Goal: Task Accomplishment & Management: Manage account settings

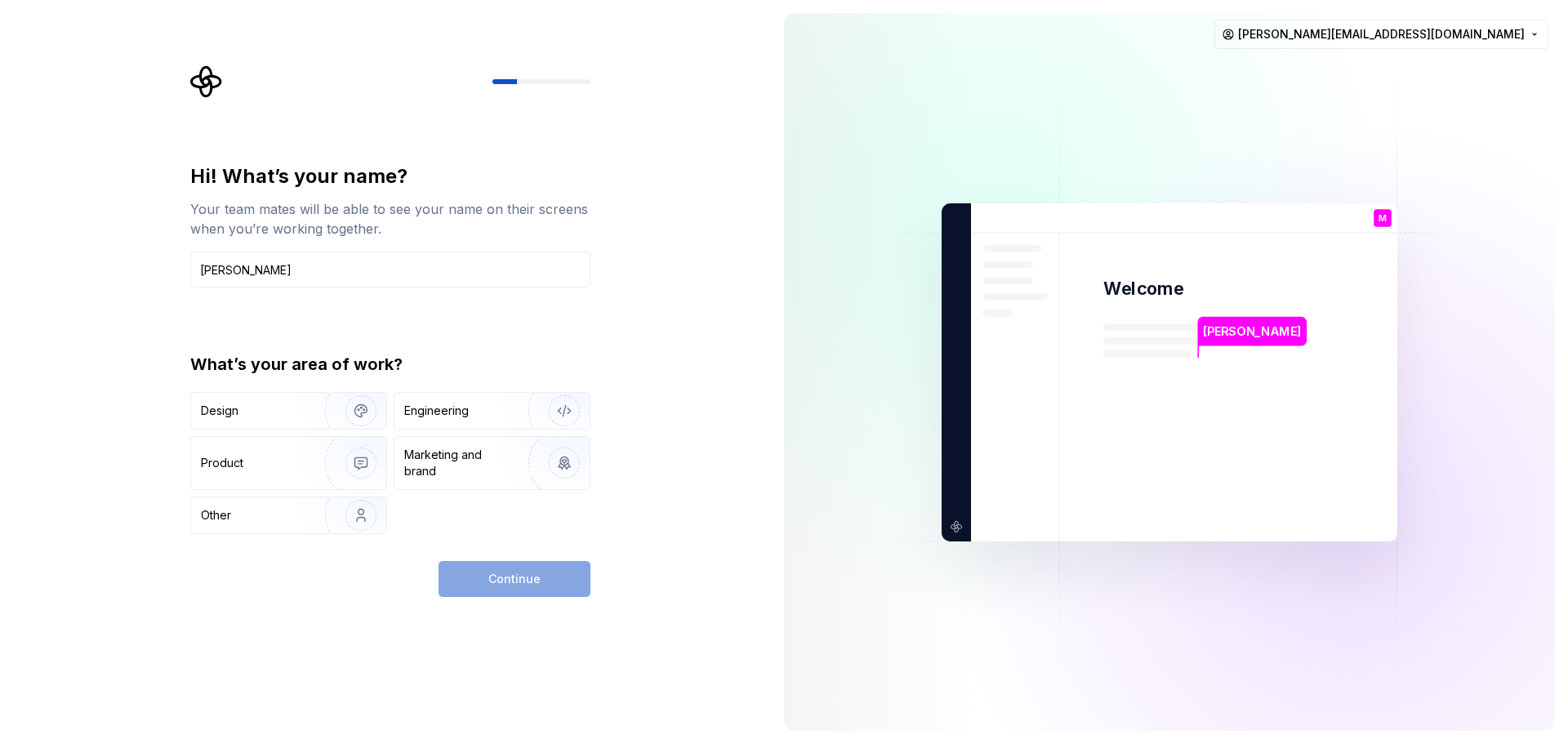
type input "[PERSON_NAME]"
click at [460, 417] on div "Engineering" at bounding box center [436, 410] width 65 height 16
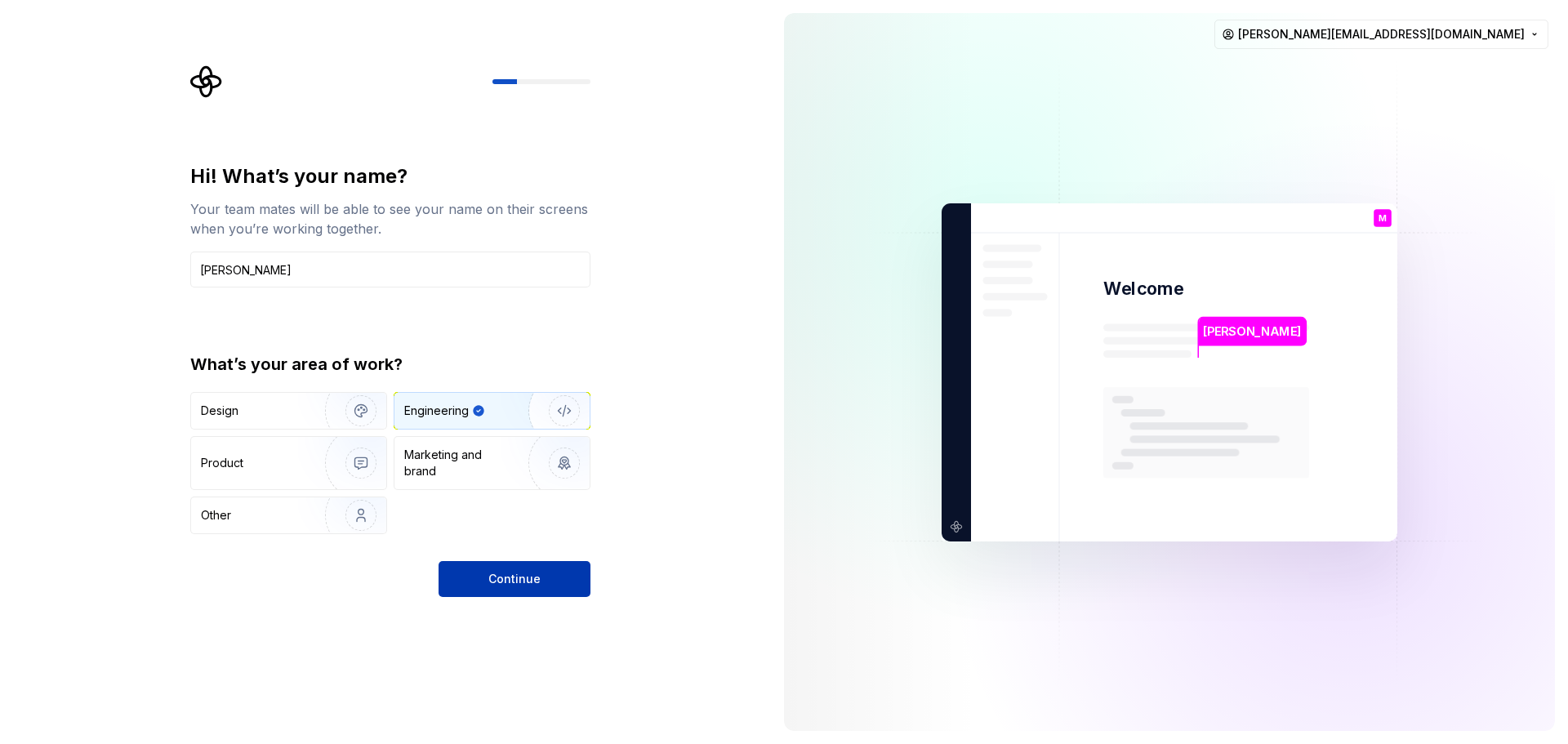
click at [491, 580] on span "Continue" at bounding box center [514, 579] width 52 height 16
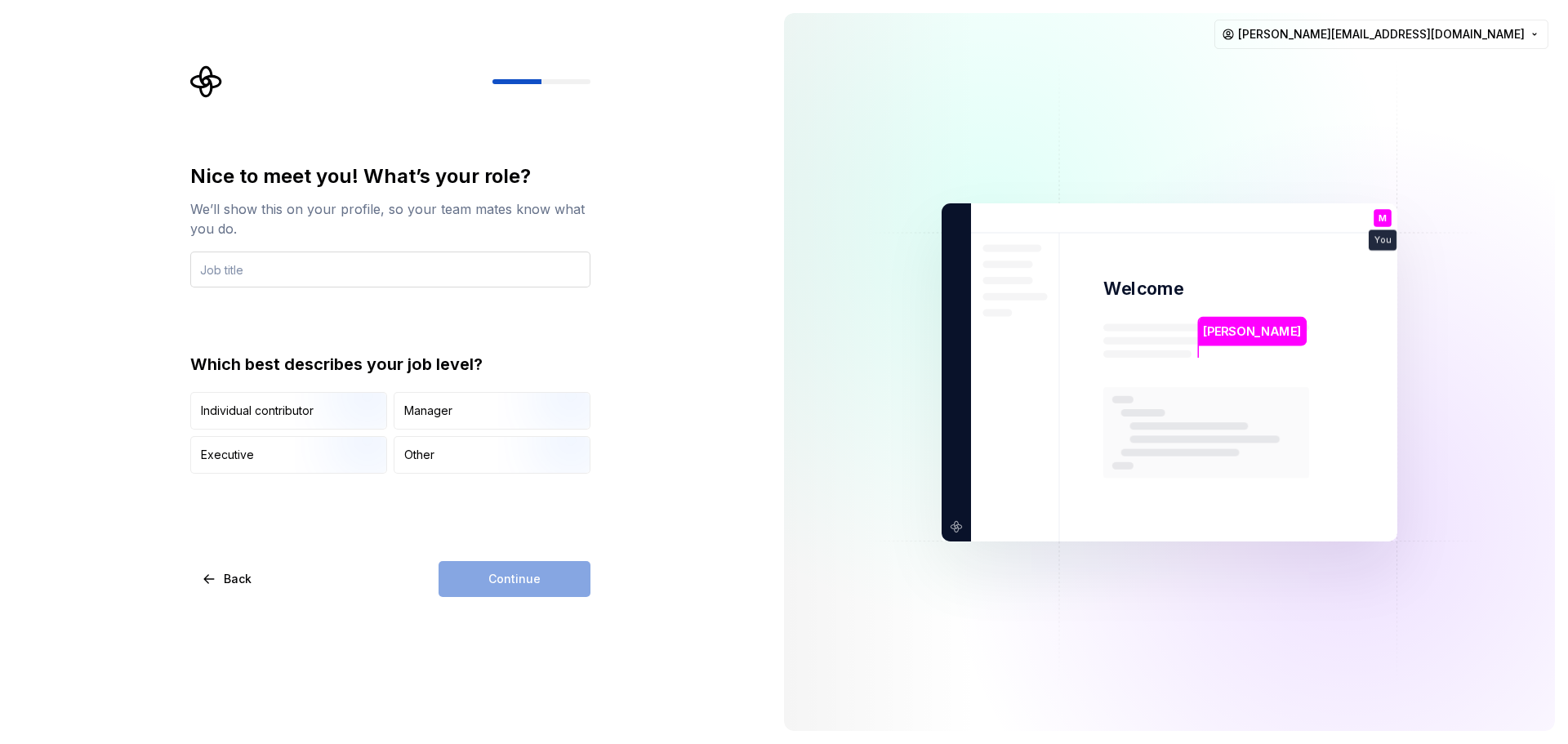
click at [268, 268] on input "text" at bounding box center [390, 269] width 400 height 36
type input "FigmaToFlutterFlow"
click at [358, 407] on img "button" at bounding box center [347, 431] width 105 height 109
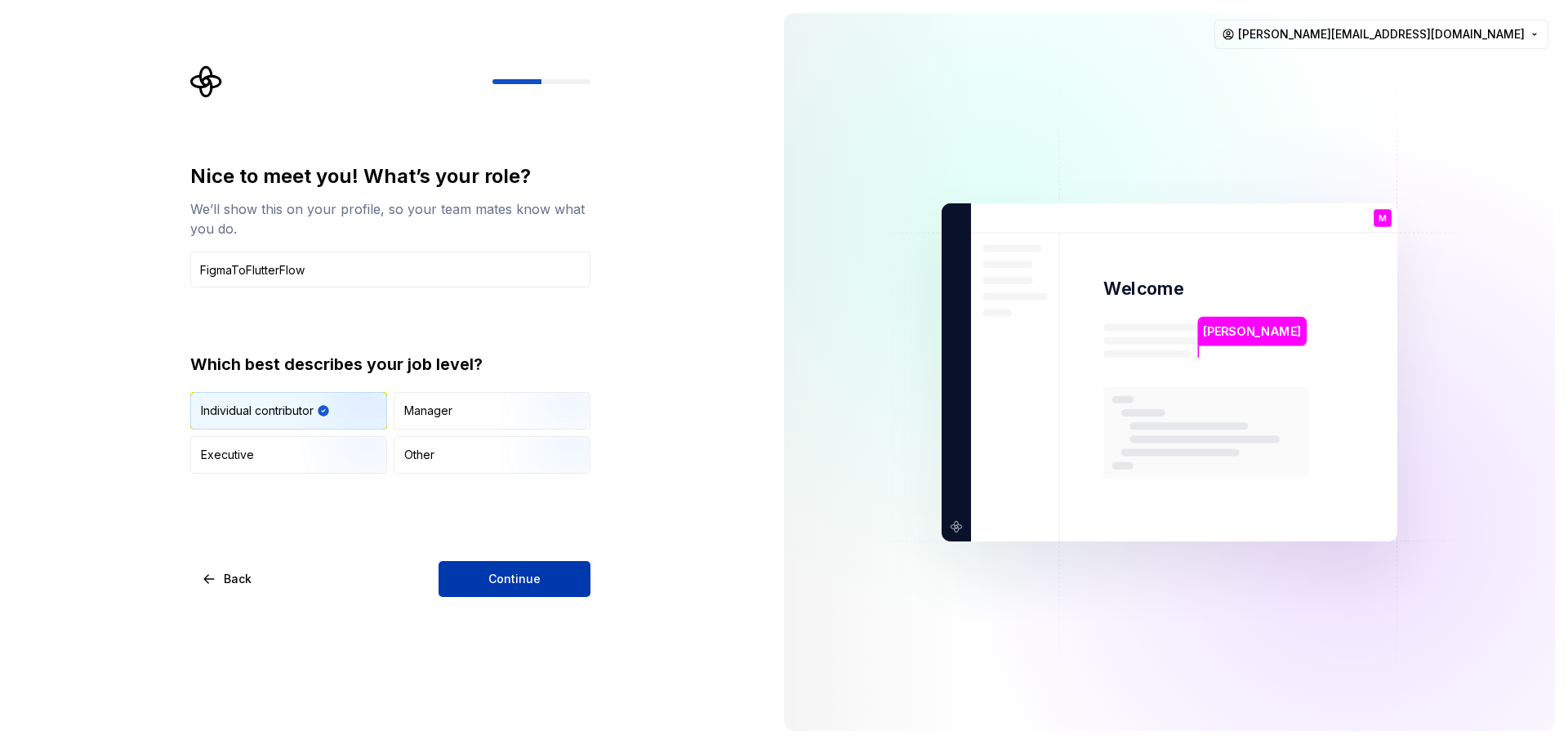
click at [499, 575] on span "Continue" at bounding box center [514, 579] width 52 height 16
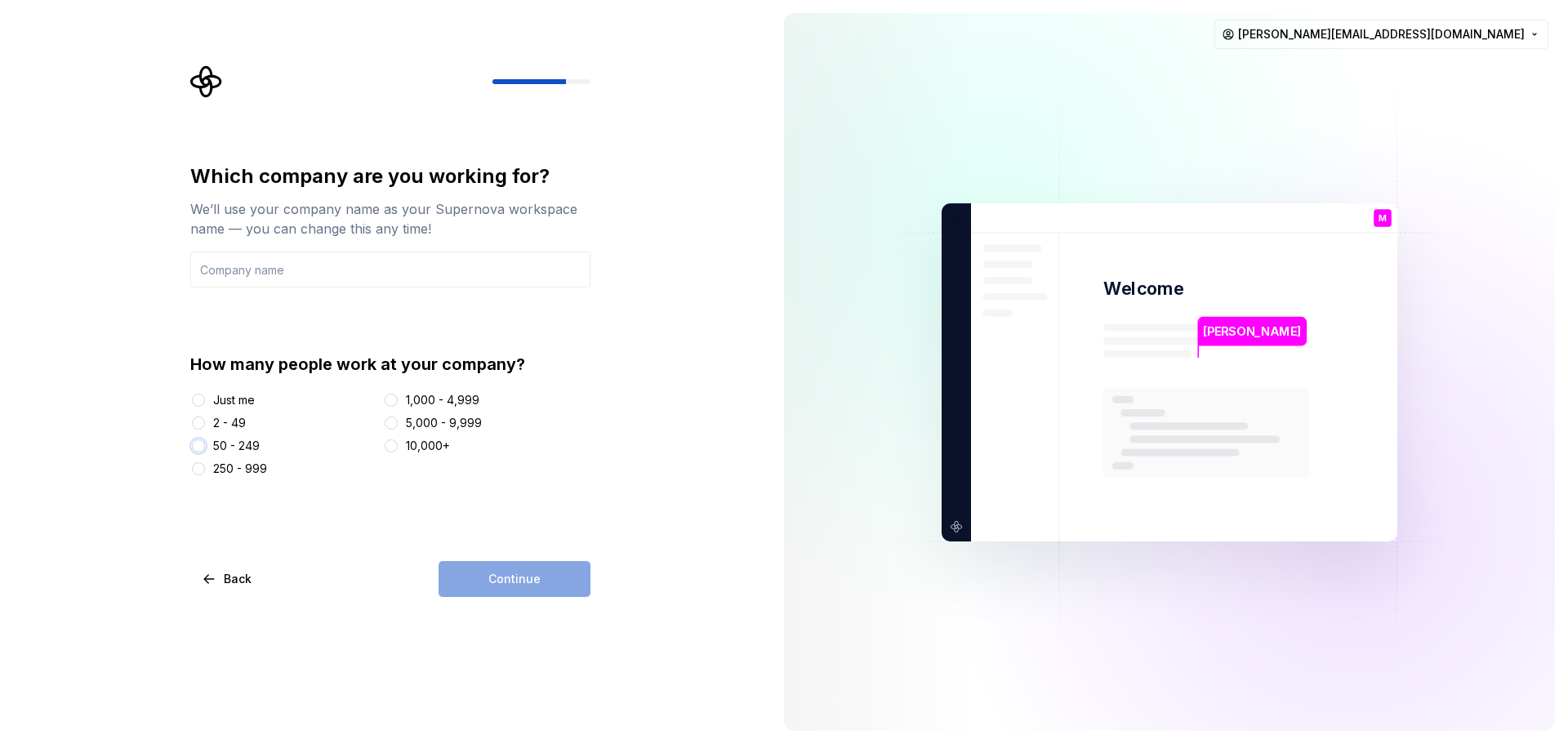
click at [201, 443] on button "50 - 249" at bounding box center [199, 446] width 13 height 13
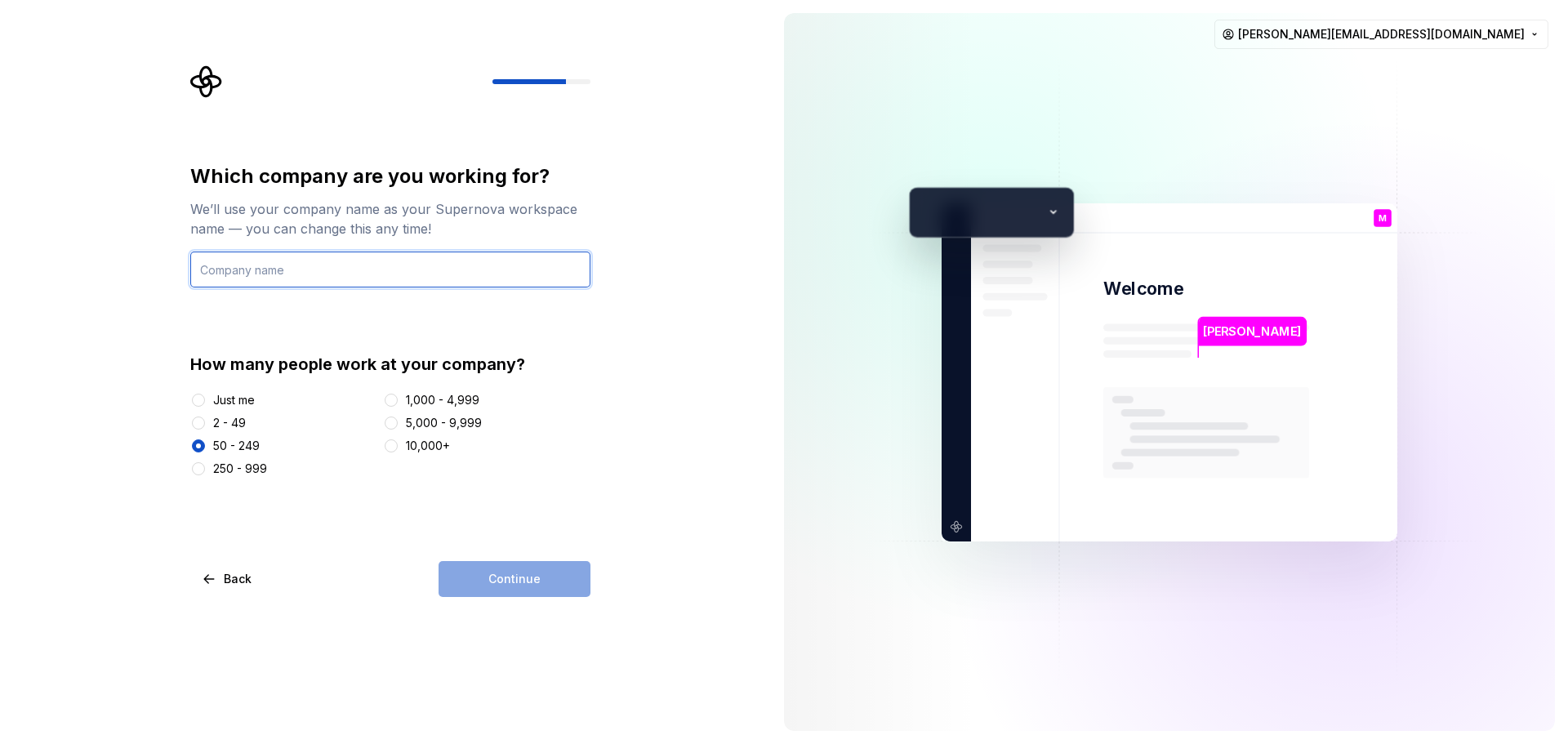
click at [326, 262] on input "text" at bounding box center [390, 269] width 400 height 36
type input "N"
type input "Nemzeti Moblfizetési Zrt."
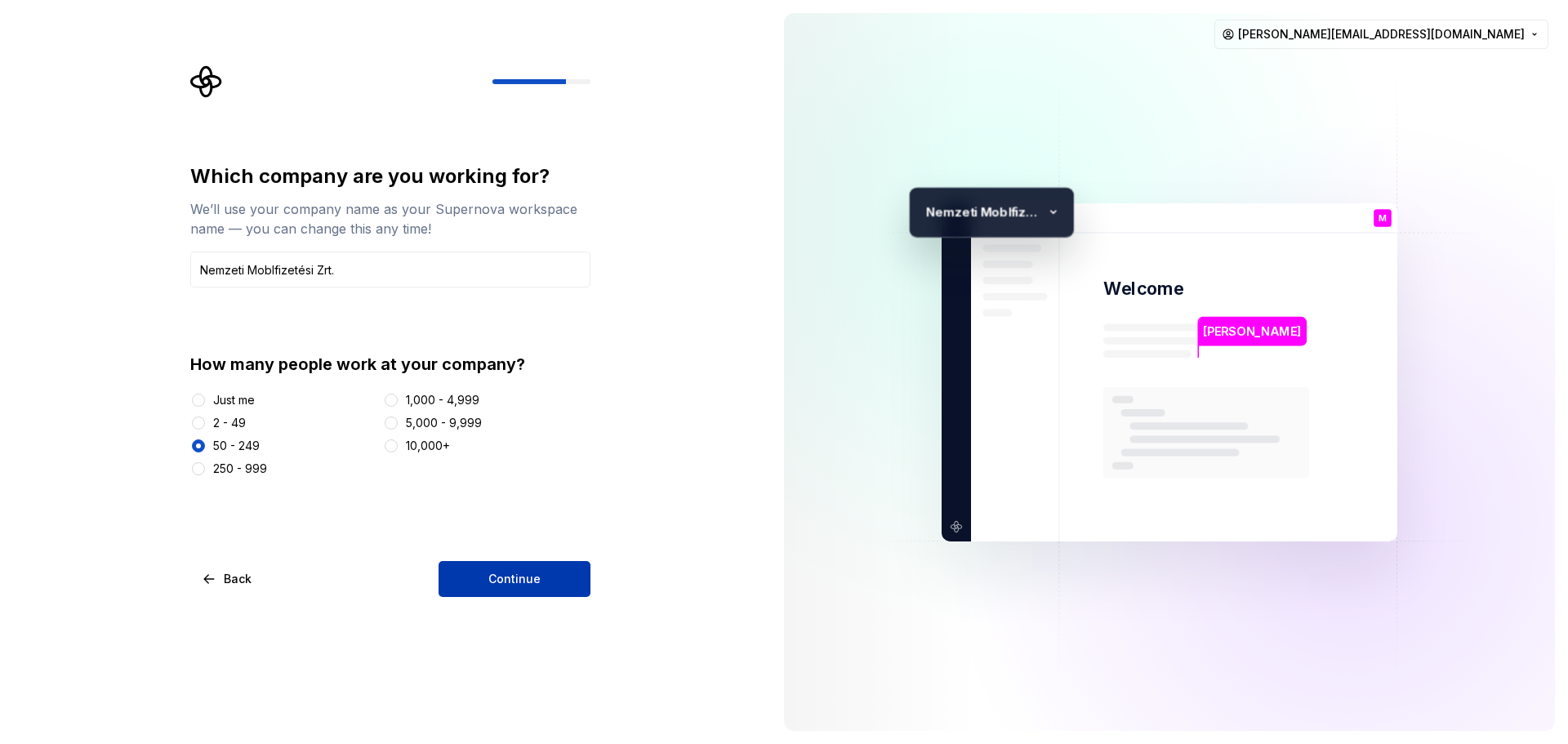
click at [521, 588] on button "Continue" at bounding box center [514, 579] width 152 height 36
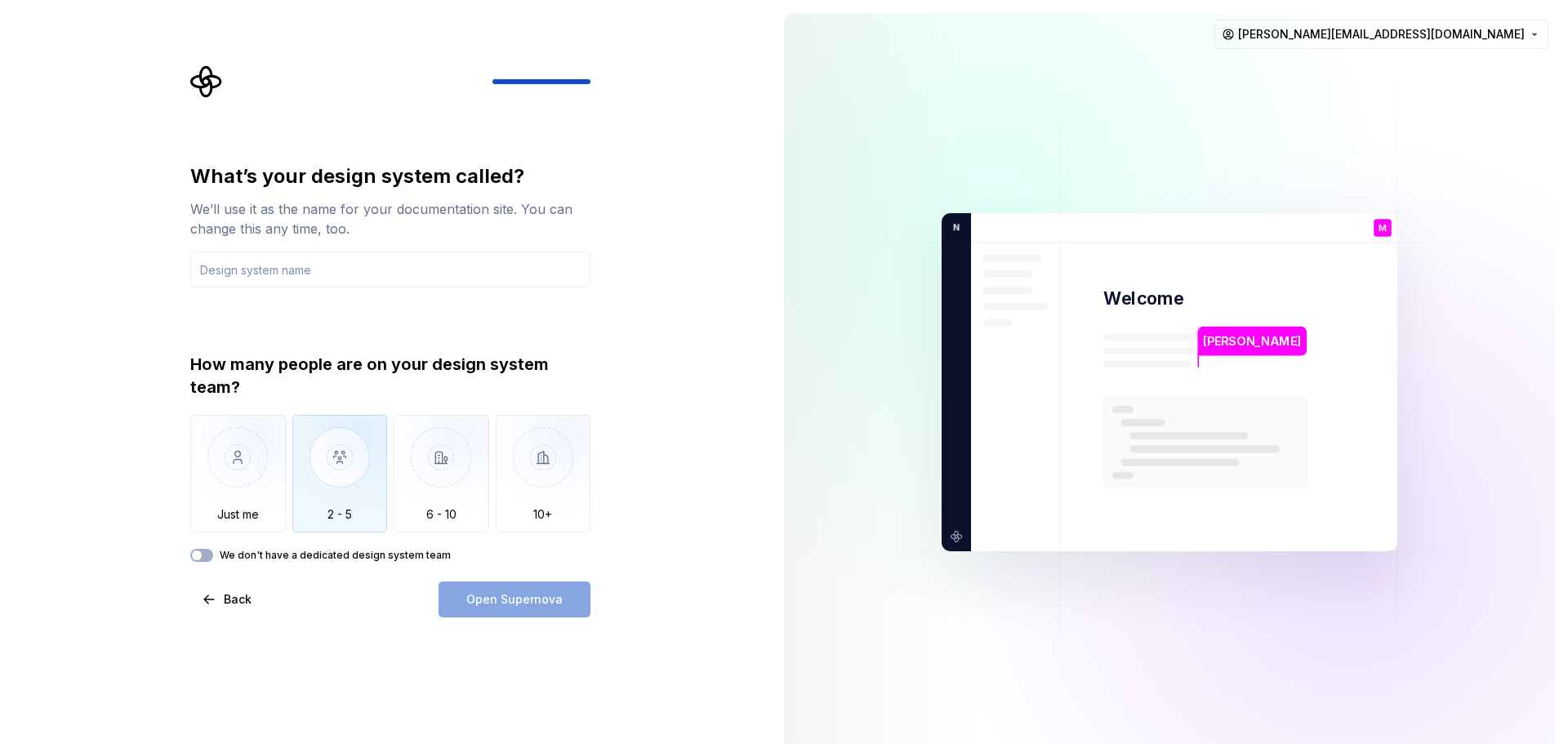
click at [361, 490] on img "button" at bounding box center [341, 470] width 96 height 109
click at [275, 265] on input "text" at bounding box center [390, 269] width 400 height 36
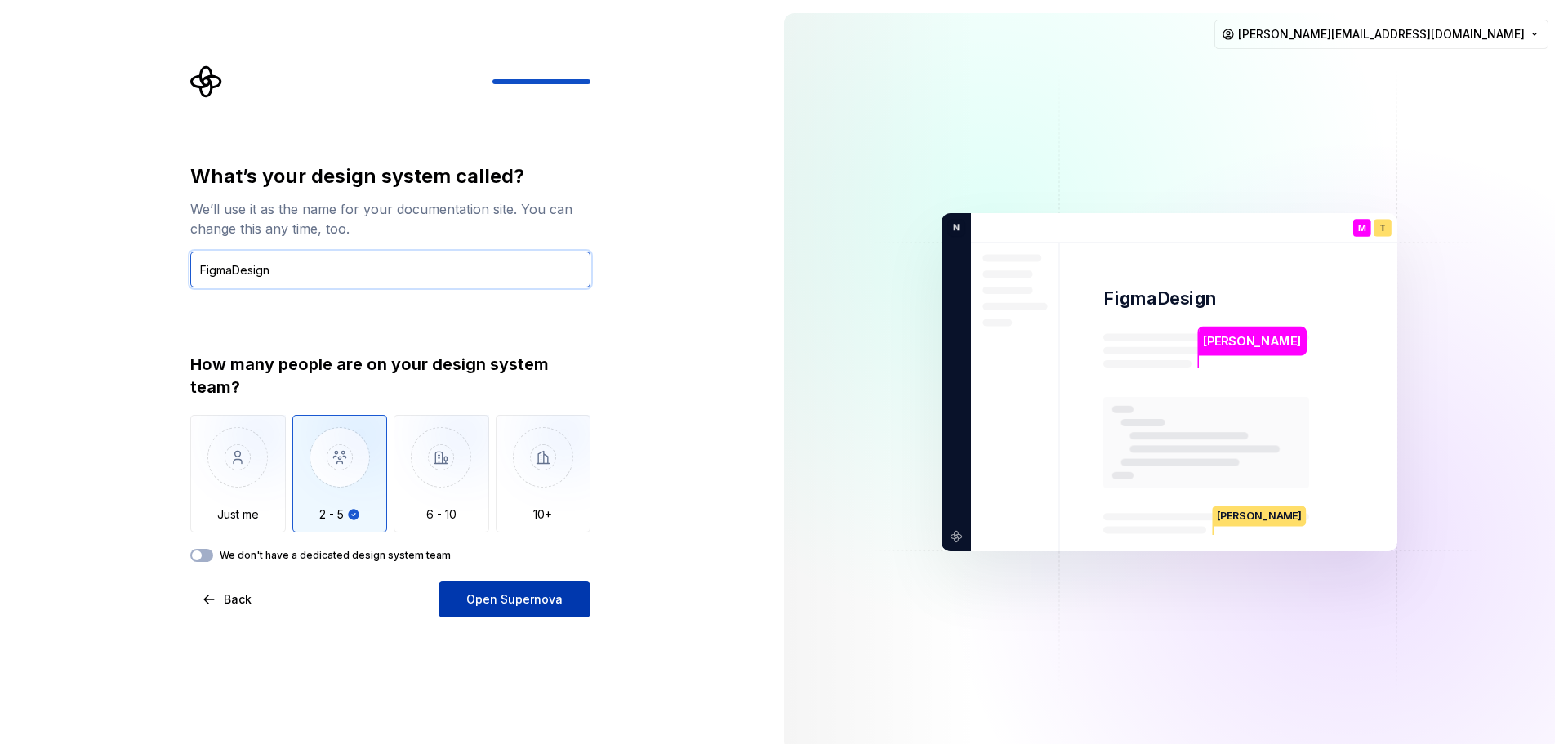
type input "FigmaDesign"
click at [491, 606] on span "Open Supernova" at bounding box center [514, 599] width 96 height 16
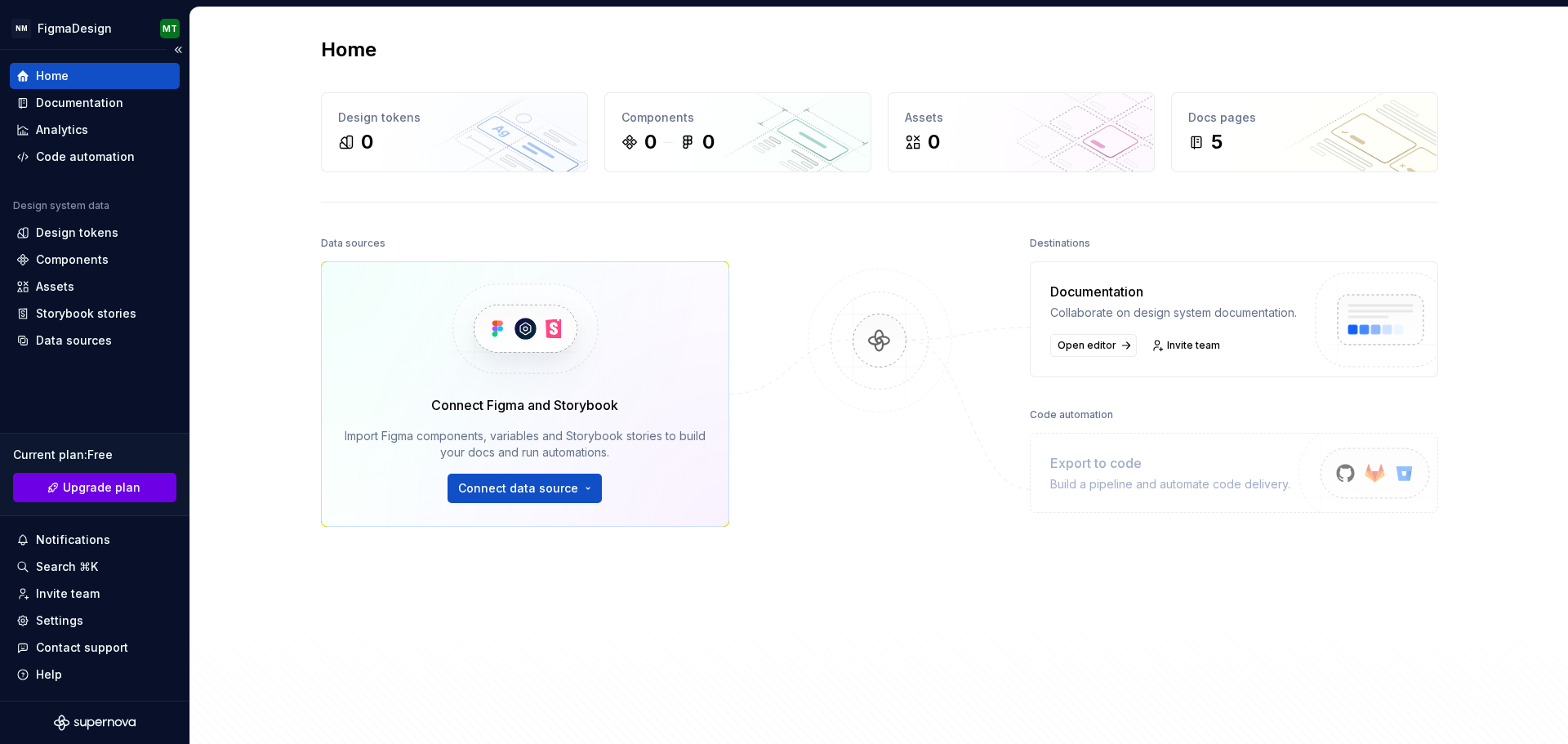
click at [110, 494] on span "Upgrade plan" at bounding box center [102, 487] width 78 height 16
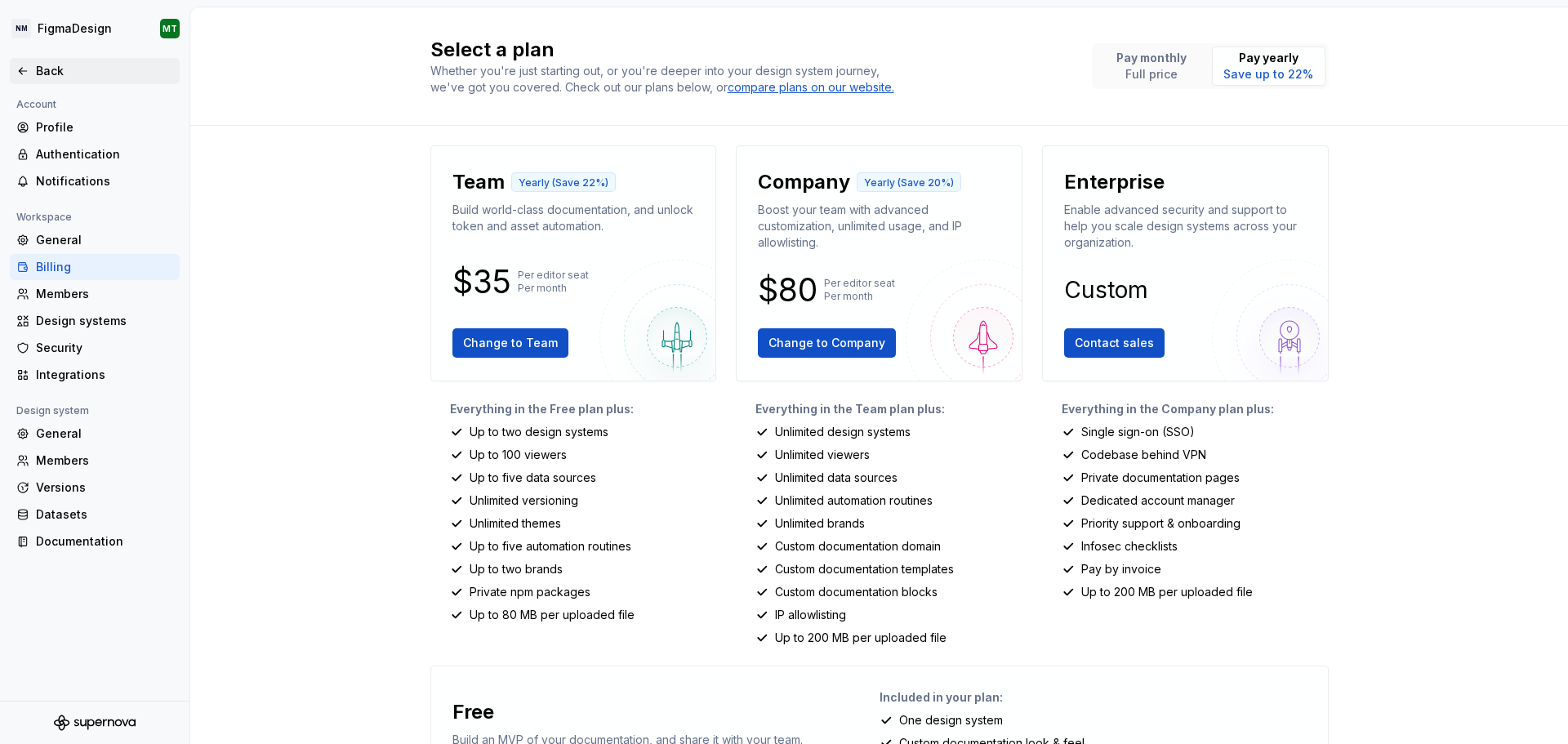
click at [51, 73] on div "Back" at bounding box center [105, 70] width 138 height 16
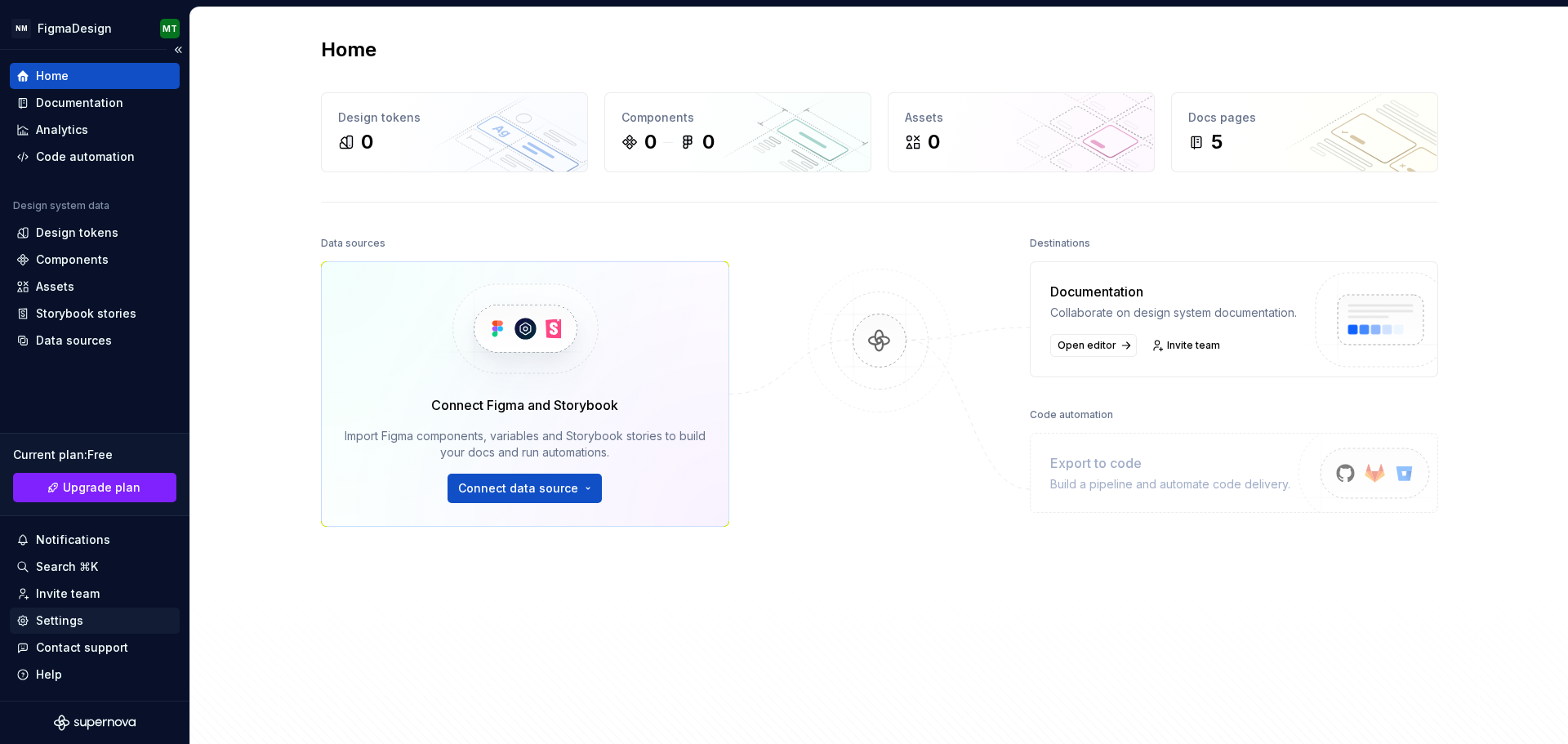
click at [67, 623] on div "Settings" at bounding box center [60, 620] width 47 height 16
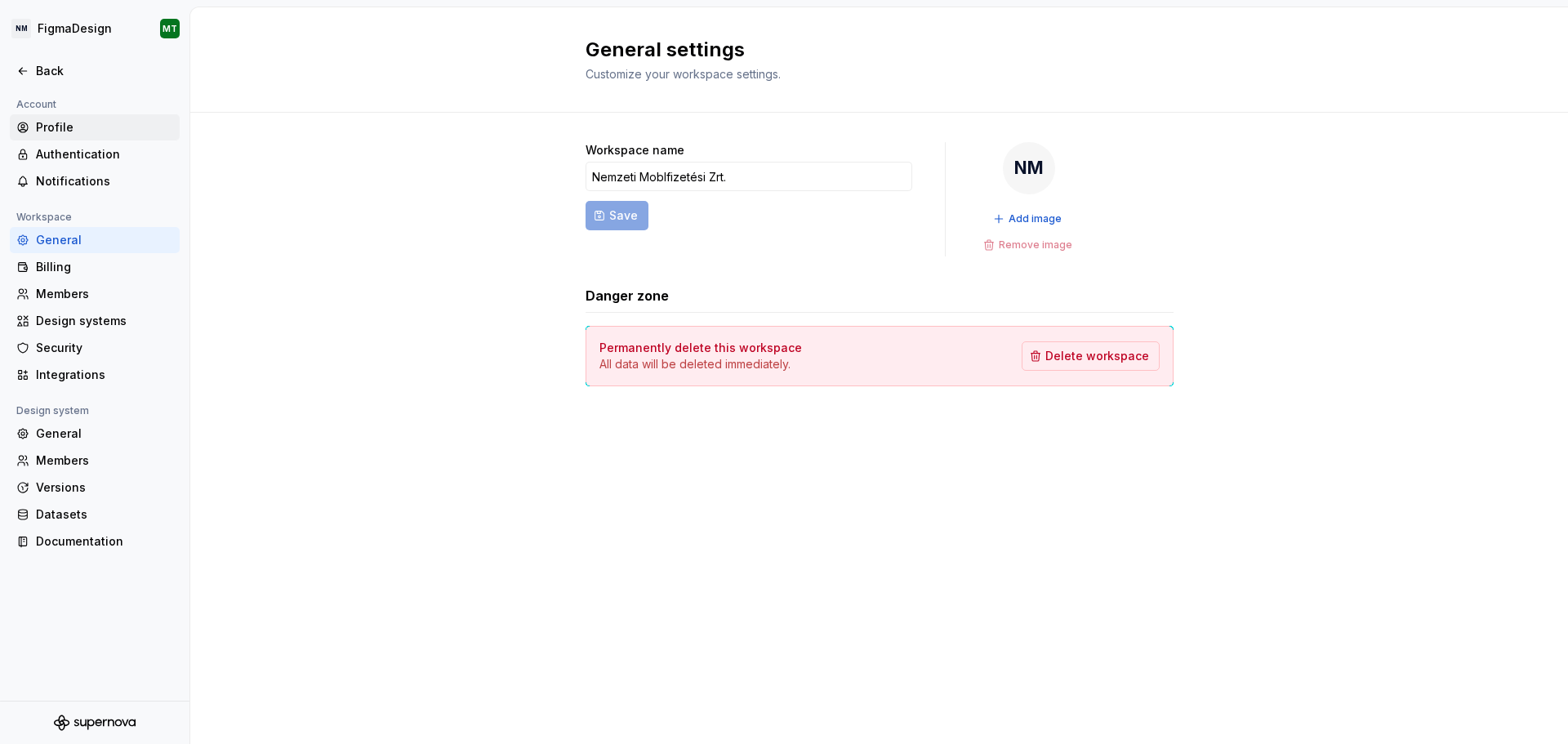
click at [65, 122] on div "Profile" at bounding box center [105, 127] width 138 height 16
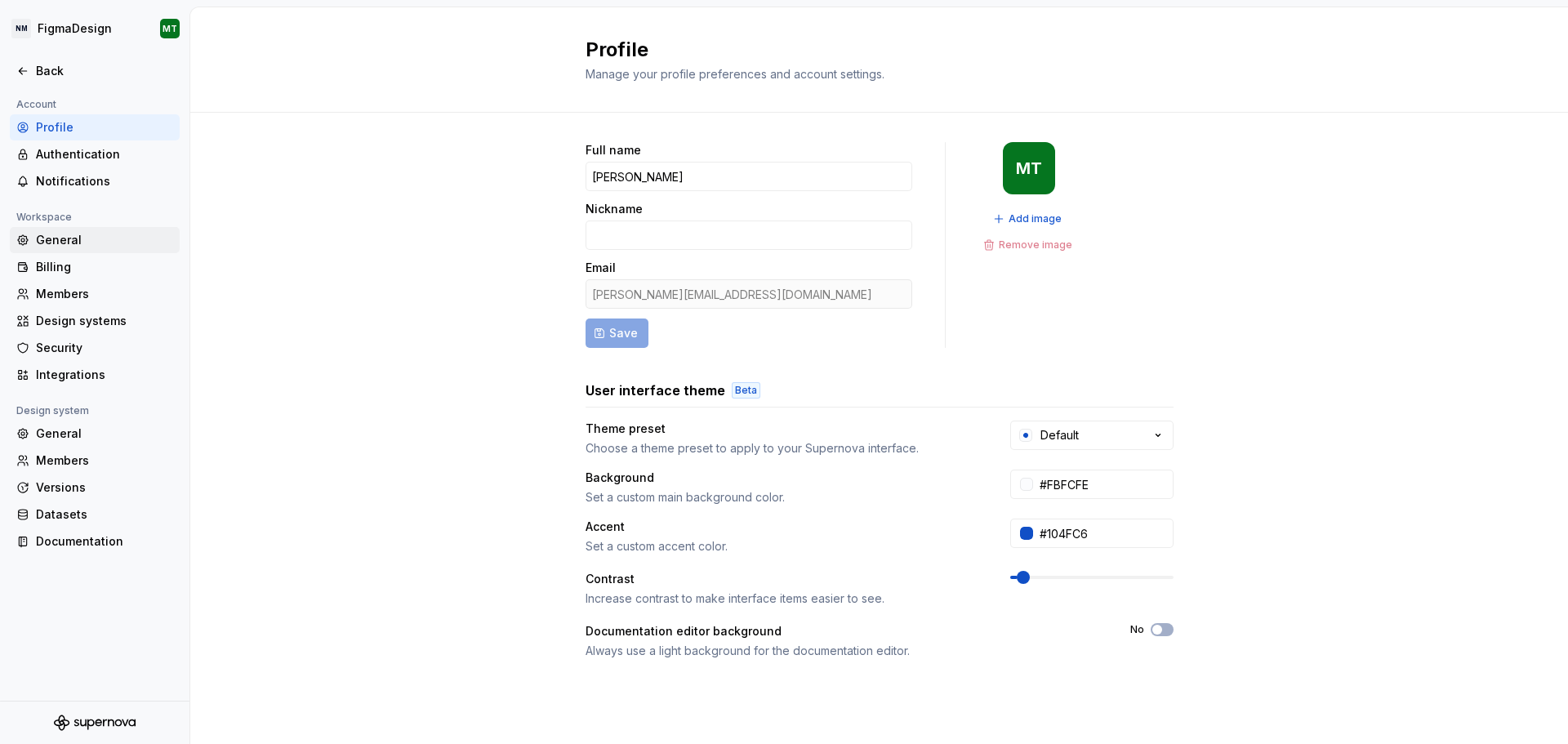
click at [68, 232] on div "General" at bounding box center [105, 240] width 138 height 16
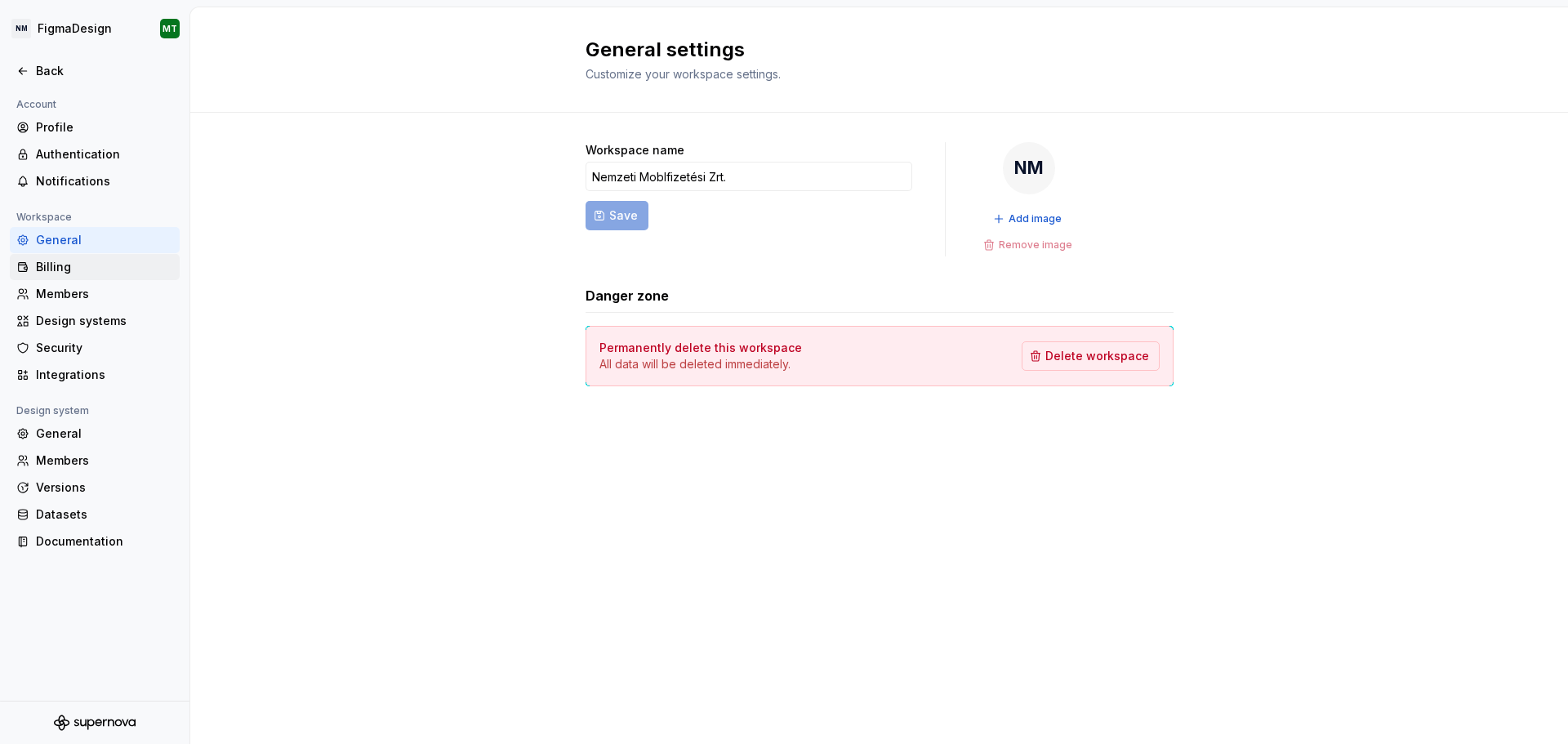
click at [49, 263] on div "Billing" at bounding box center [105, 267] width 138 height 16
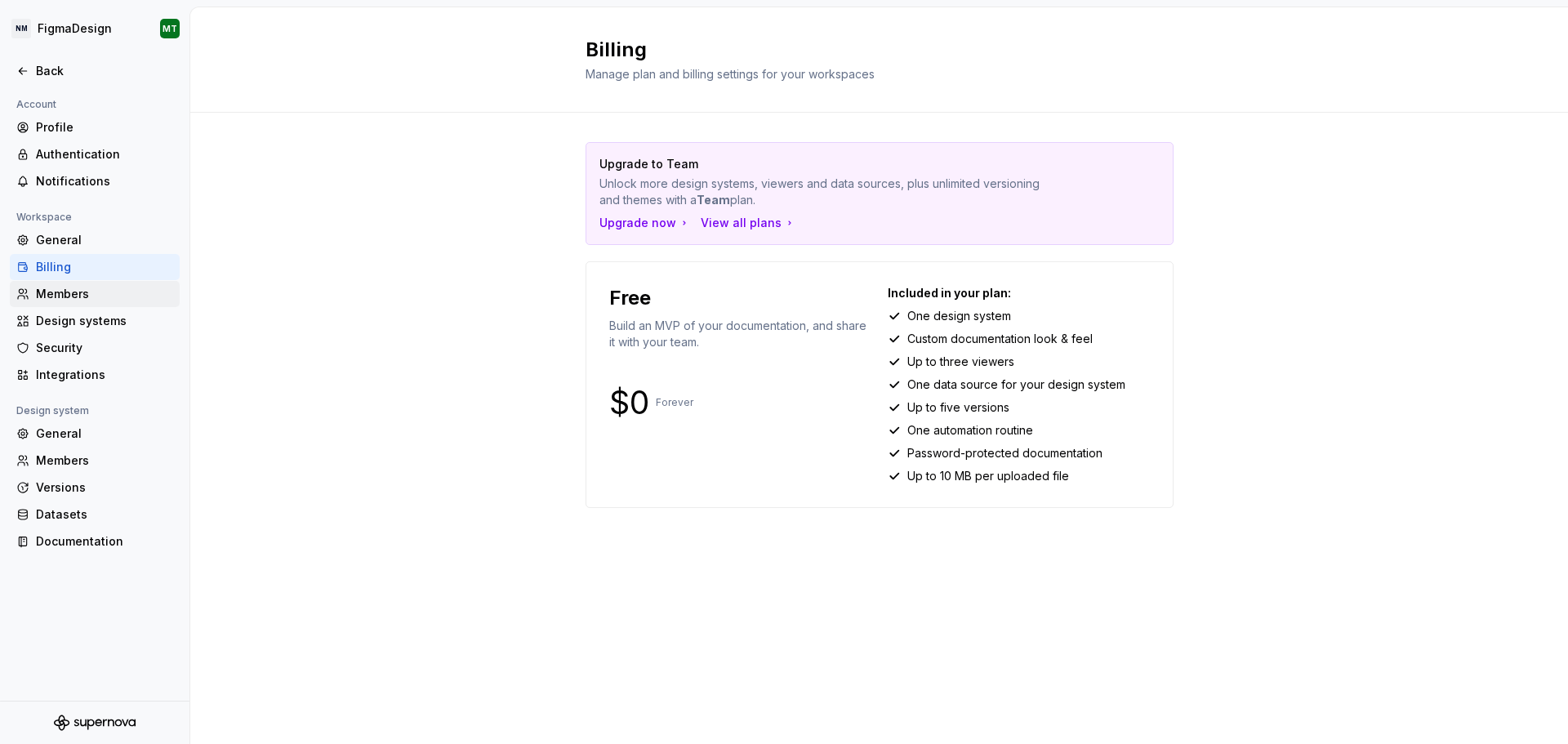
click at [54, 294] on div "Members" at bounding box center [105, 294] width 138 height 16
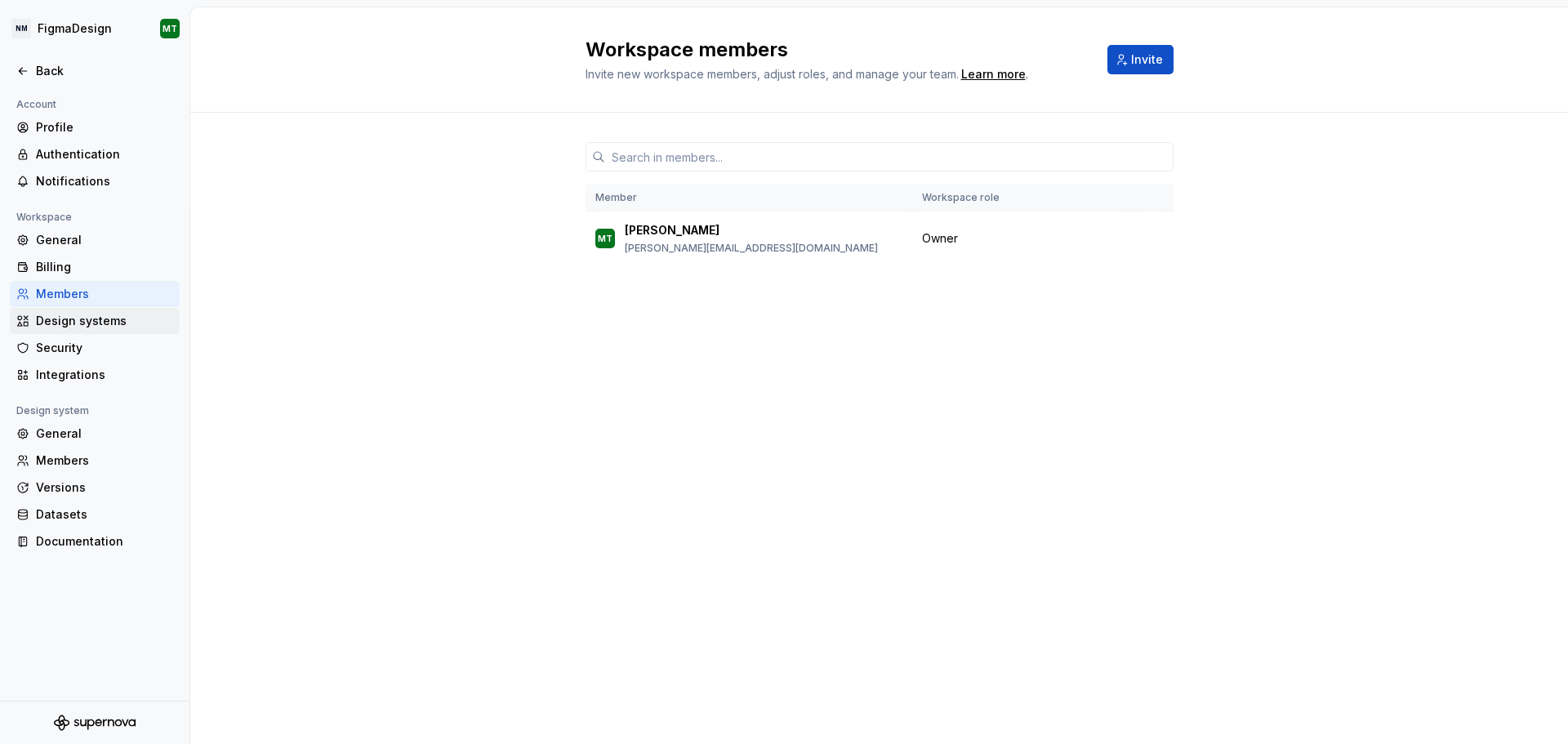
click at [81, 327] on div "Design systems" at bounding box center [105, 320] width 138 height 16
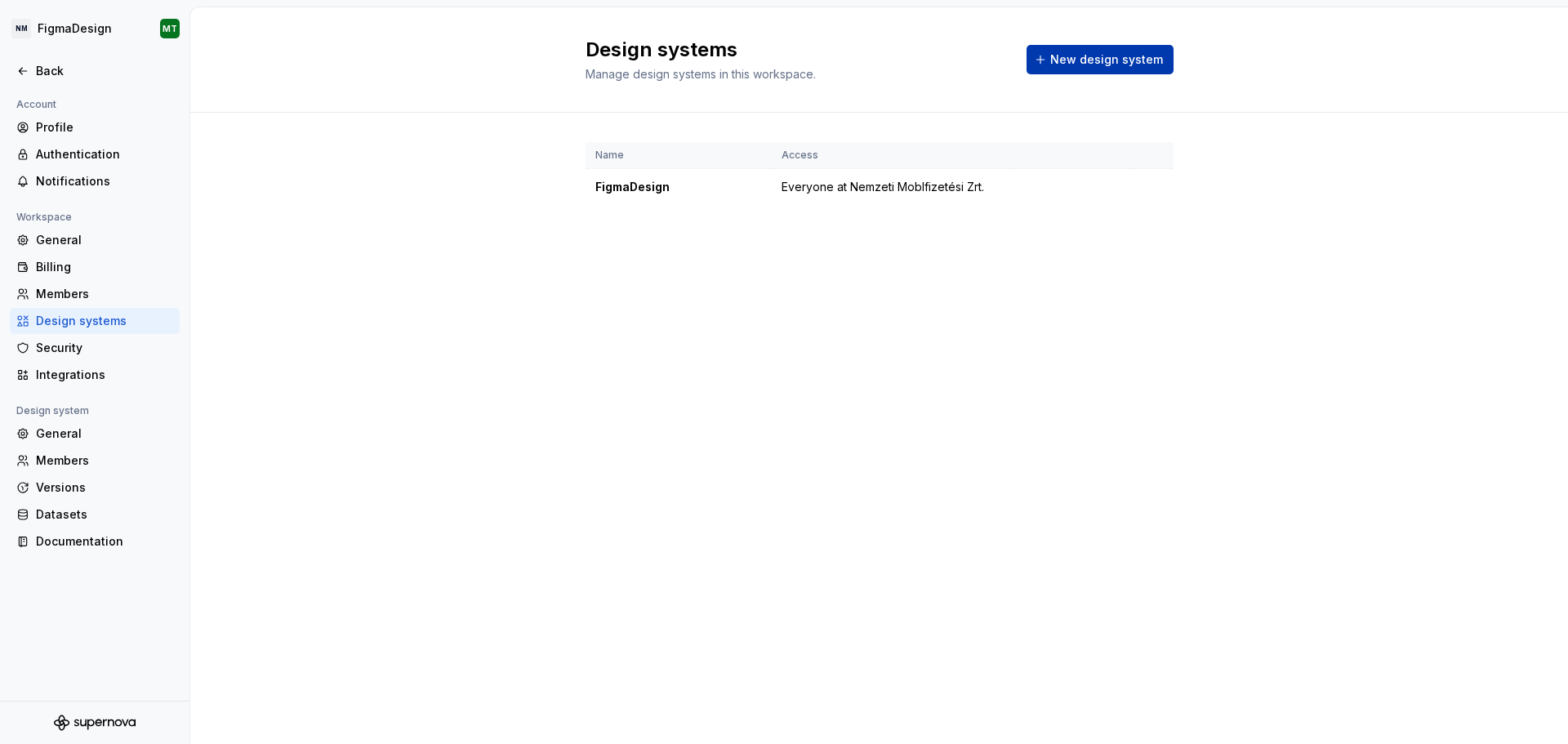
click at [1131, 60] on span "New design system" at bounding box center [1107, 59] width 112 height 16
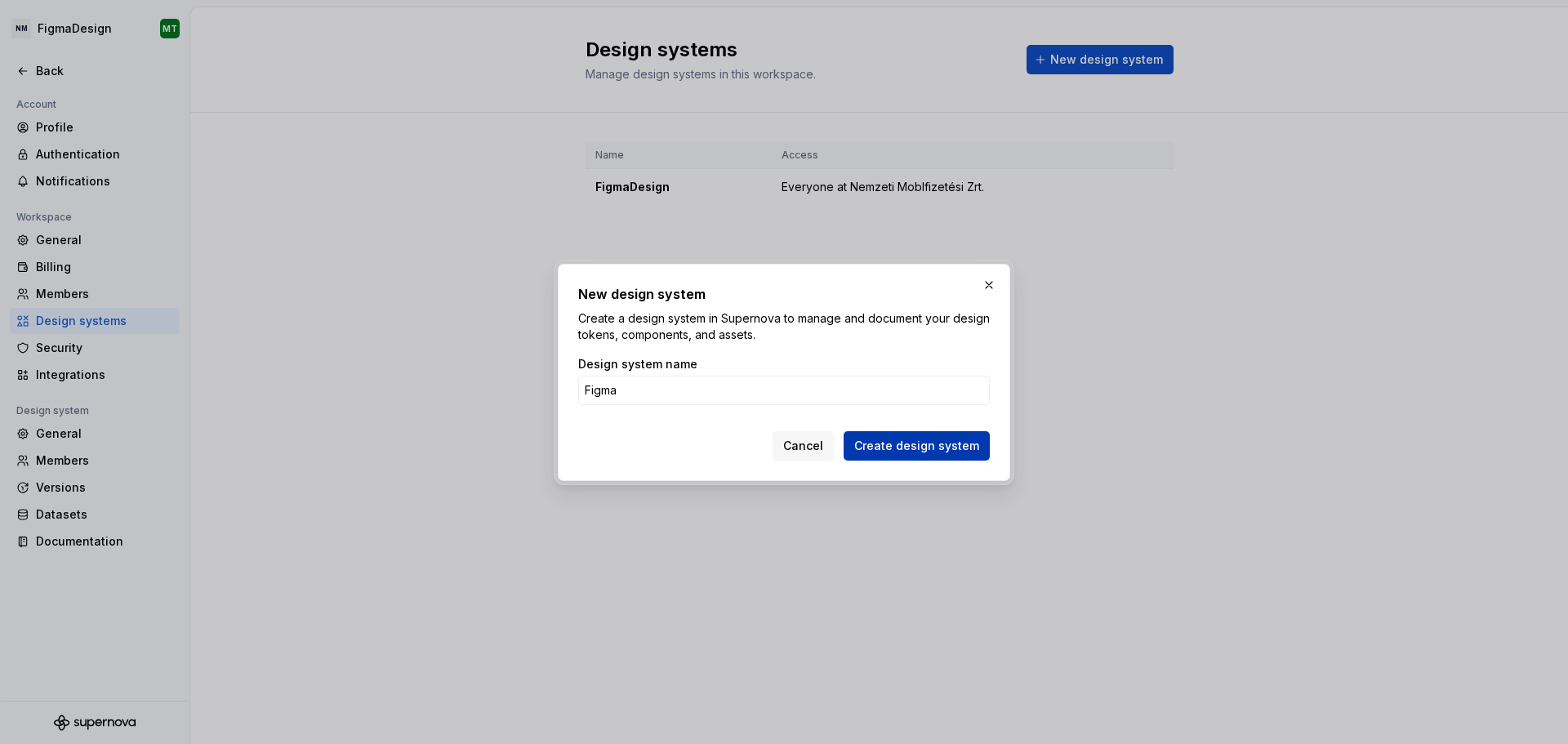
type input "Figma"
click at [865, 456] on button "Create design system" at bounding box center [917, 445] width 146 height 29
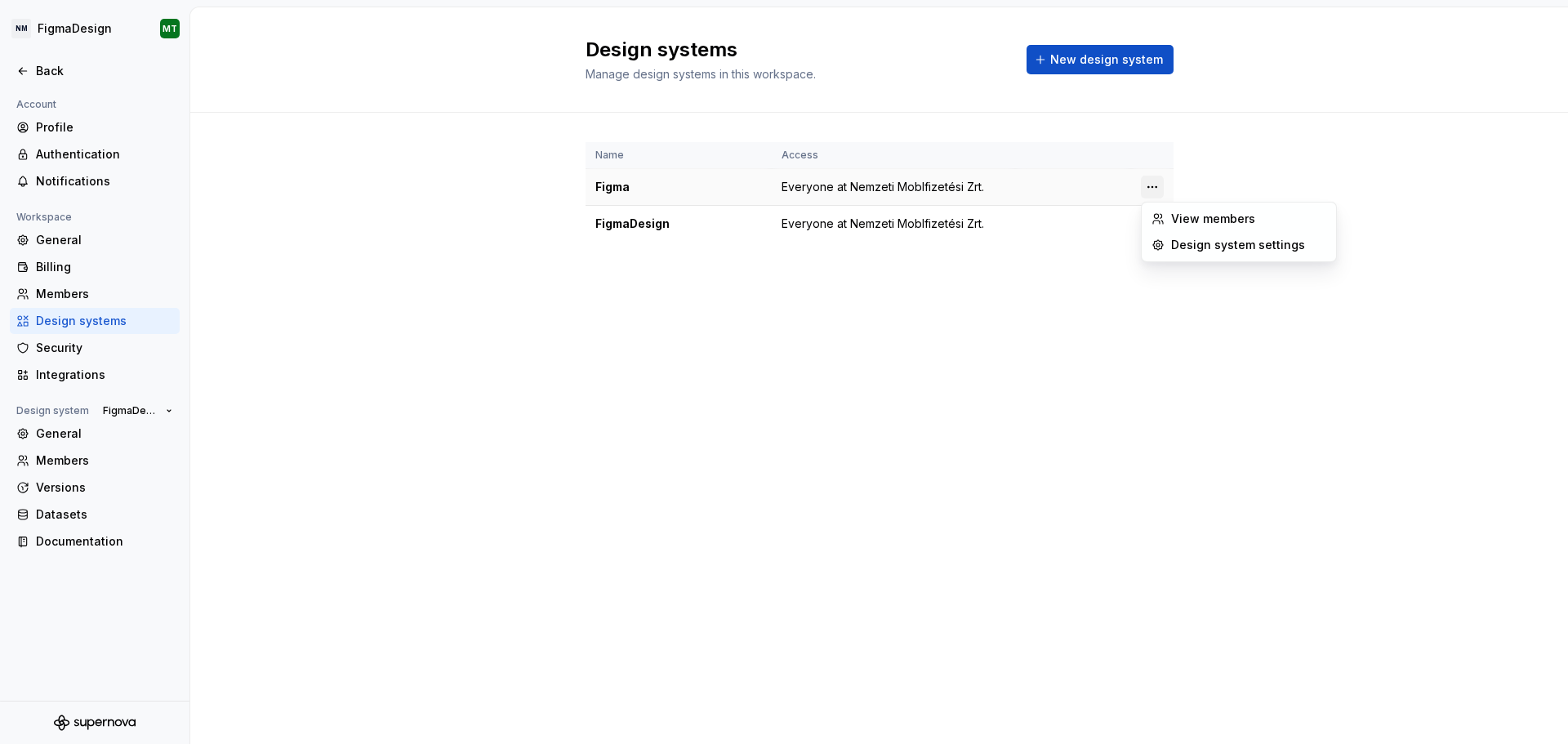
click at [1153, 186] on html "NM FigmaDesign MT Back Account Profile Authentication Notifications Workspace G…" at bounding box center [784, 372] width 1568 height 744
click at [899, 187] on html "NM FigmaDesign MT Back Account Profile Authentication Notifications Workspace G…" at bounding box center [784, 372] width 1568 height 744
click at [638, 192] on div "Figma" at bounding box center [679, 186] width 167 height 16
click at [634, 229] on div "FigmaDesign" at bounding box center [679, 223] width 167 height 16
click at [635, 230] on div "FigmaDesign" at bounding box center [679, 223] width 167 height 16
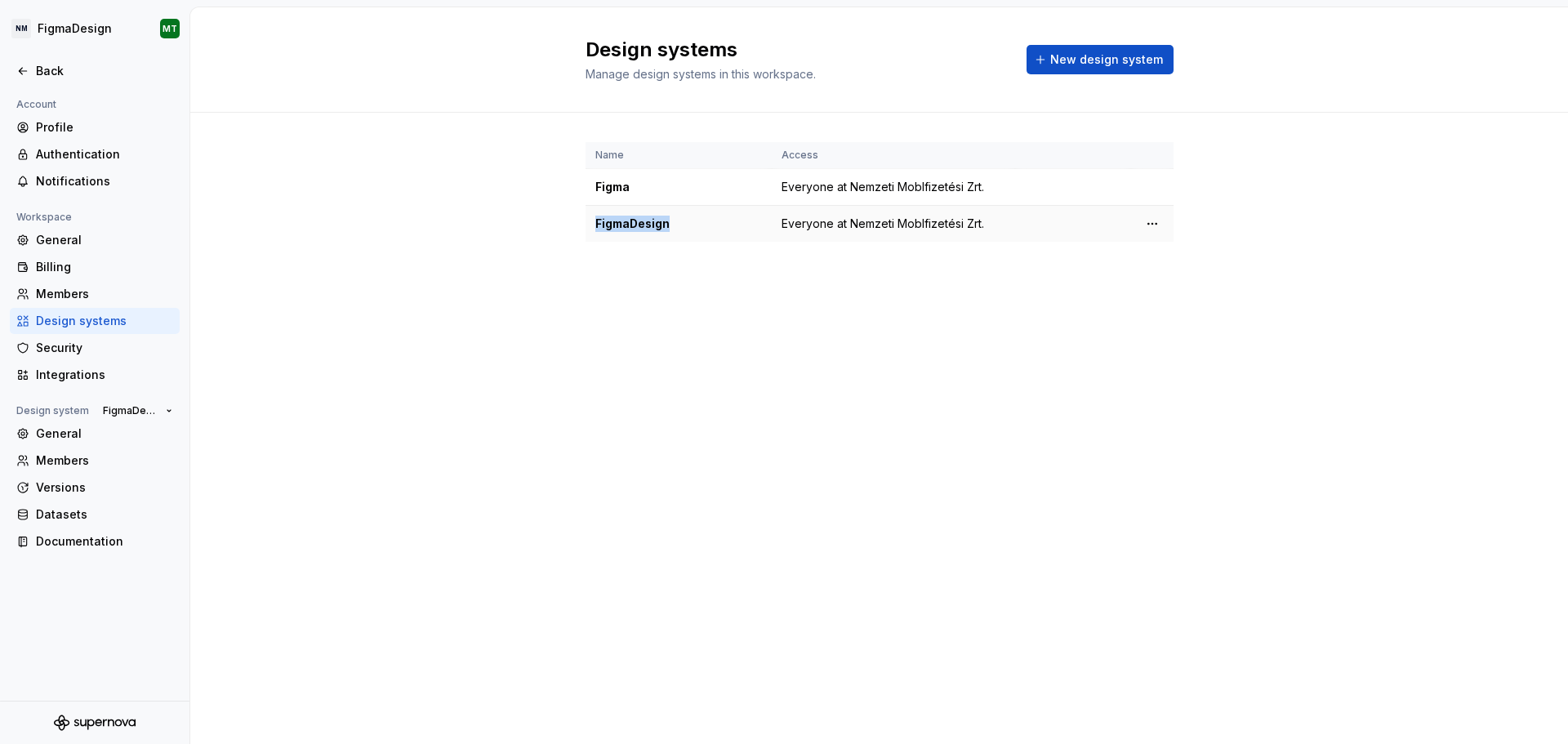
click at [635, 230] on div "FigmaDesign" at bounding box center [679, 223] width 167 height 16
click at [57, 355] on div "Security" at bounding box center [105, 347] width 138 height 16
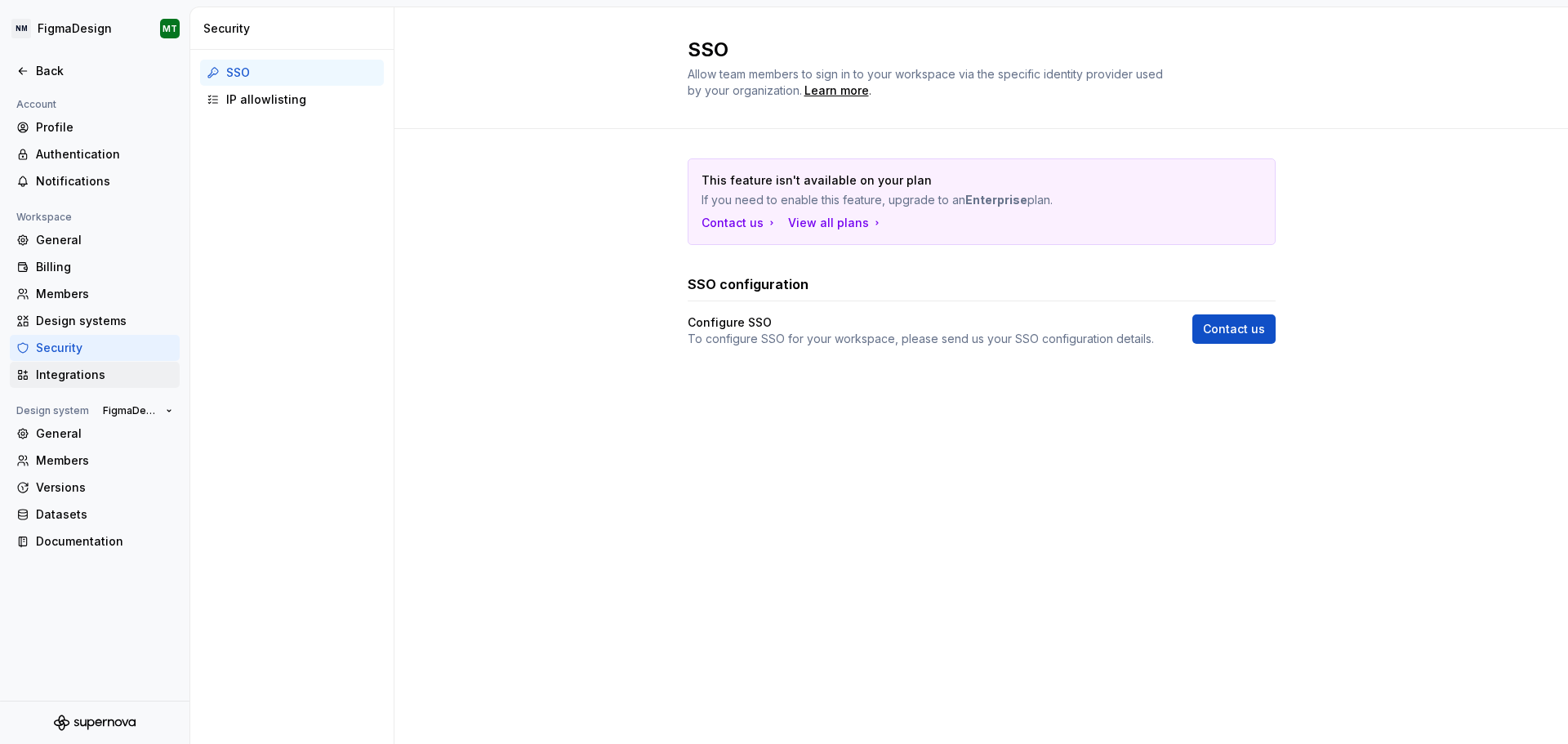
click at [63, 382] on div "Integrations" at bounding box center [105, 374] width 138 height 16
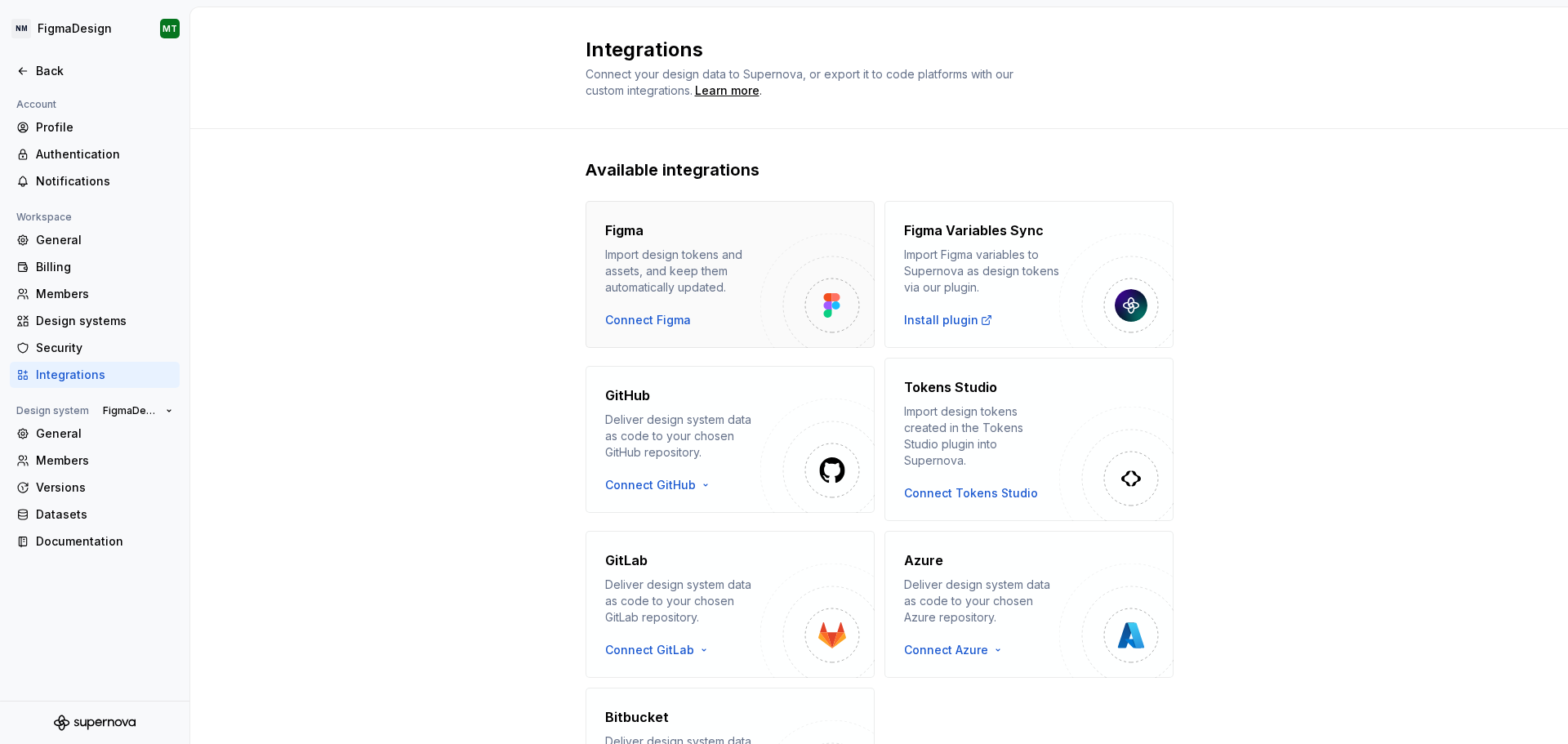
click at [826, 307] on img "button" at bounding box center [831, 305] width 17 height 24
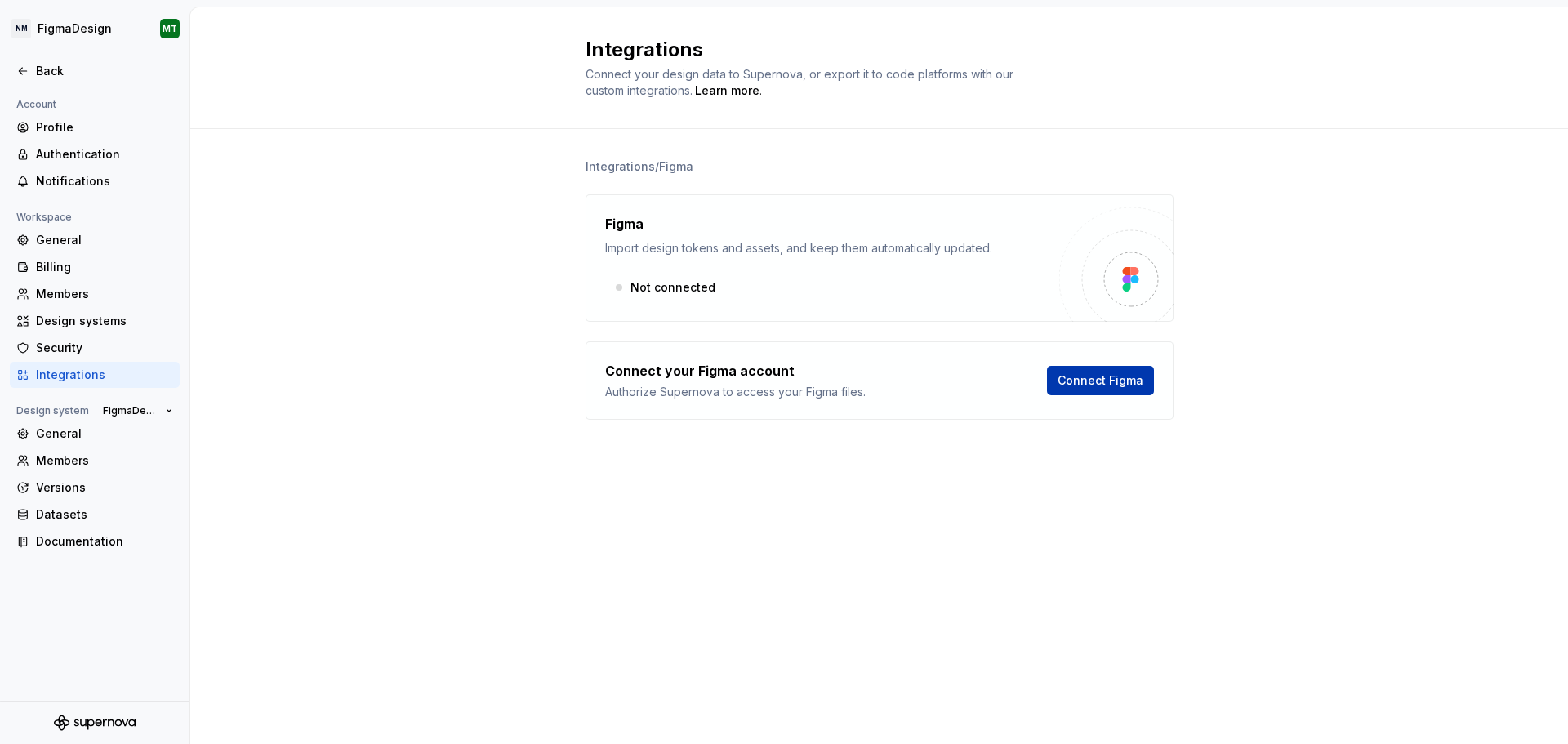
click at [1087, 377] on span "Connect Figma" at bounding box center [1101, 380] width 86 height 16
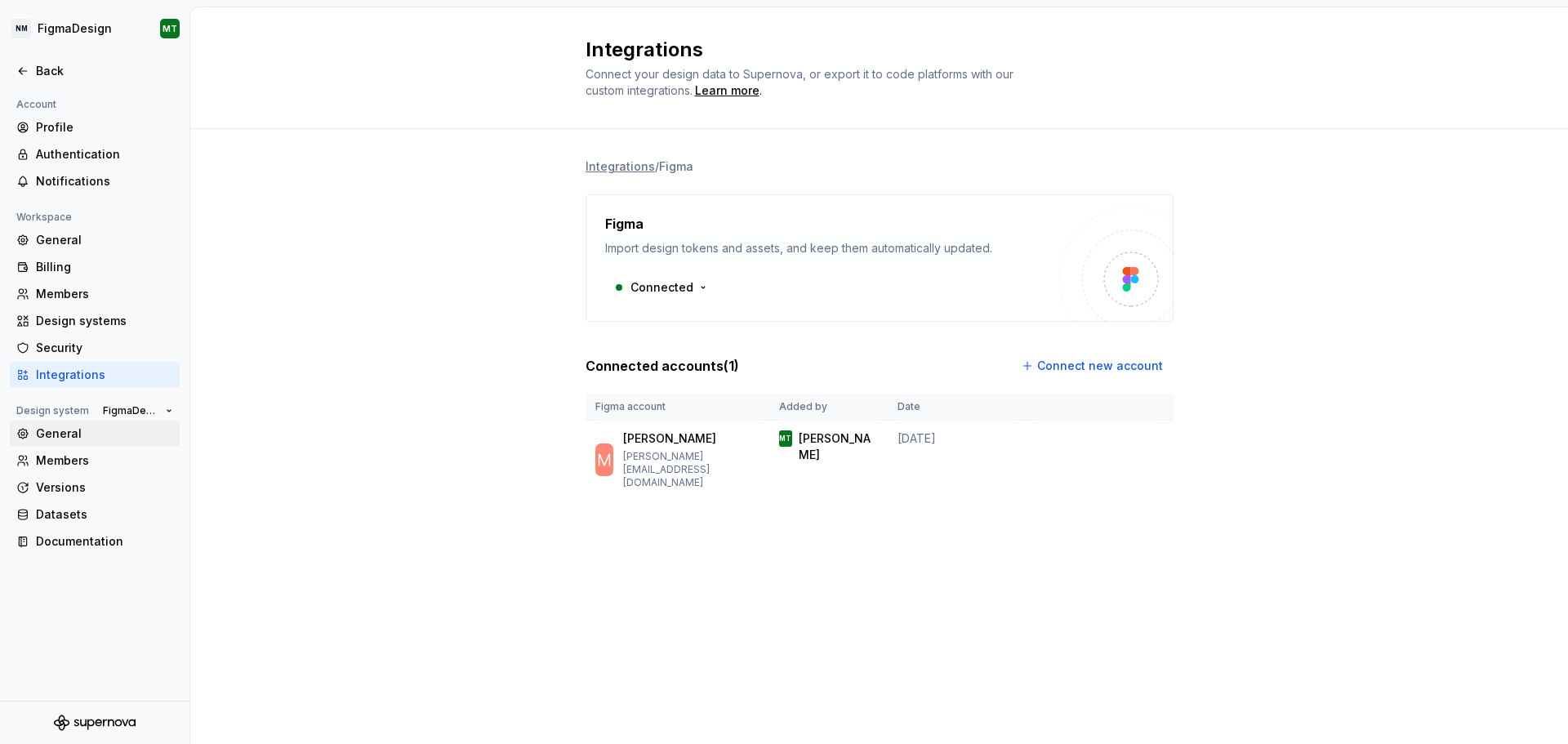
click at [80, 430] on div "General" at bounding box center [105, 433] width 138 height 16
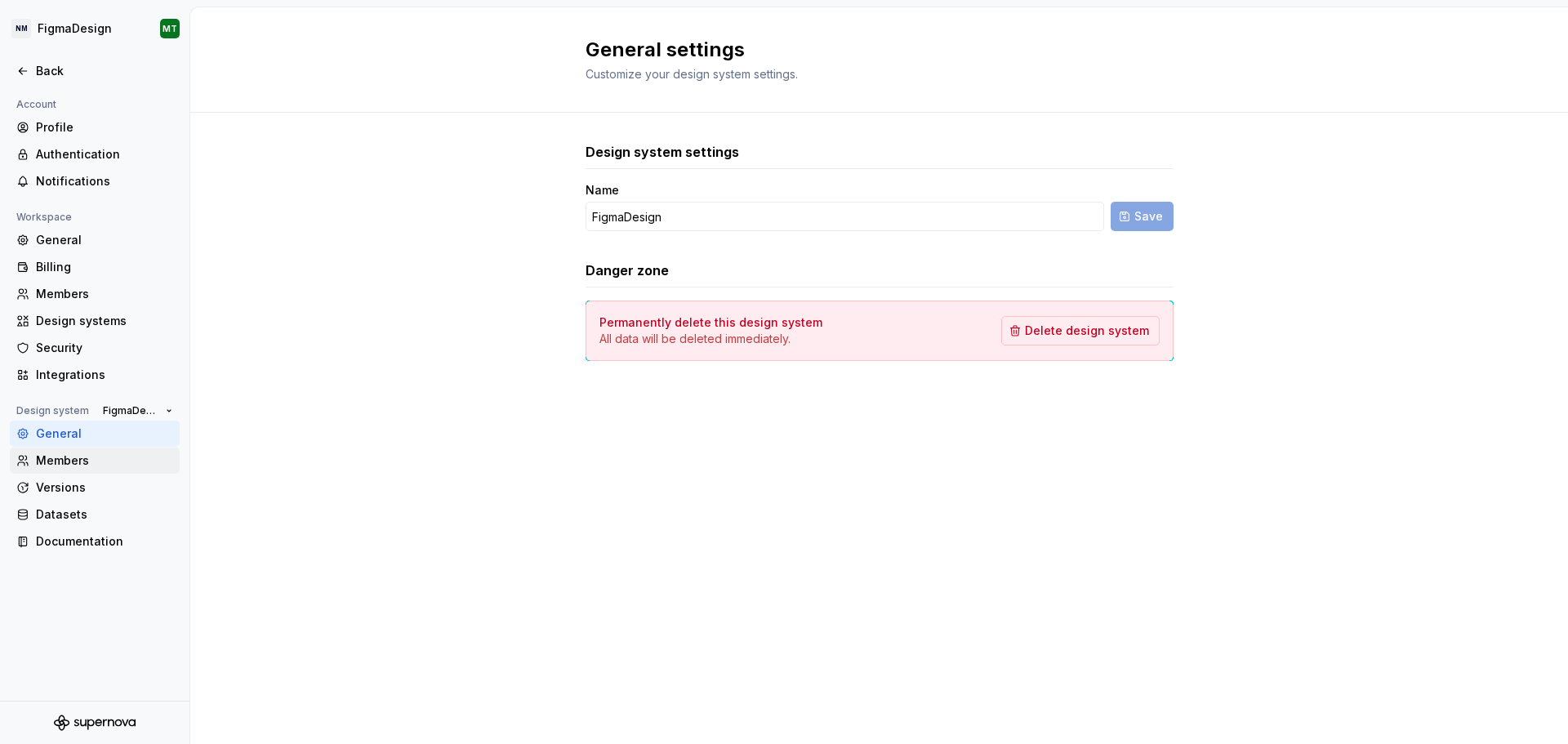
click at [70, 465] on div "Members" at bounding box center [105, 460] width 138 height 16
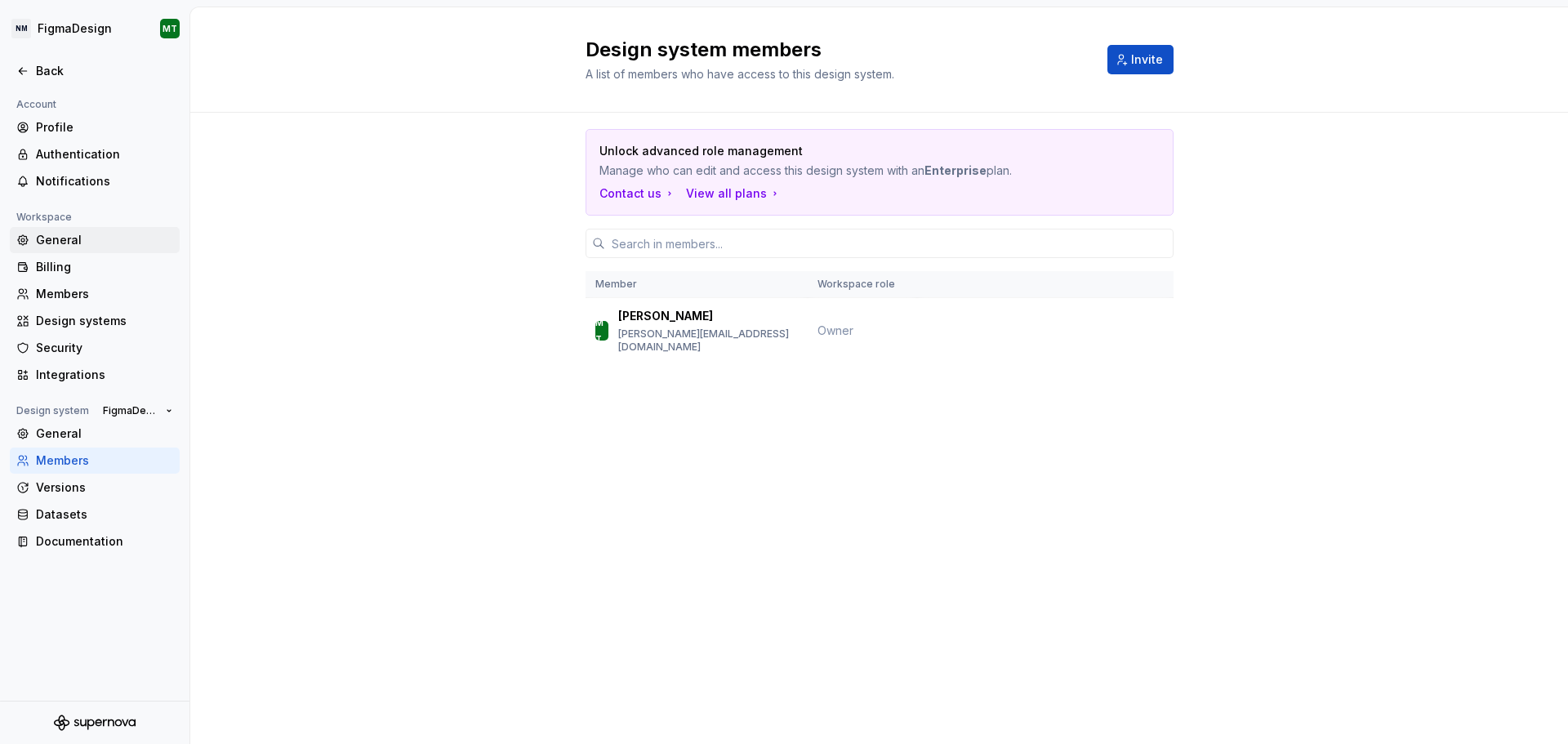
click at [50, 238] on div "General" at bounding box center [105, 240] width 138 height 16
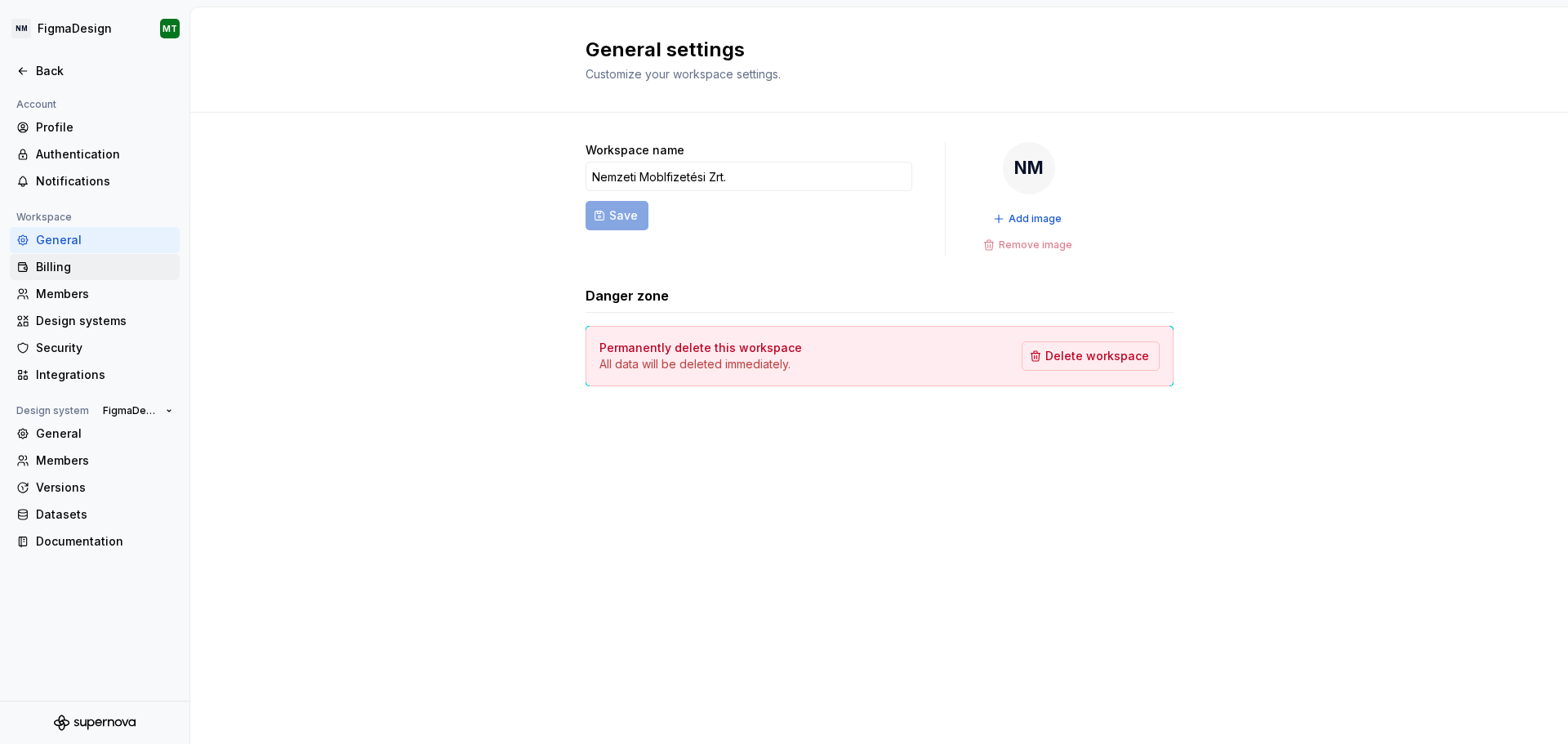
click at [66, 270] on div "Billing" at bounding box center [105, 267] width 138 height 16
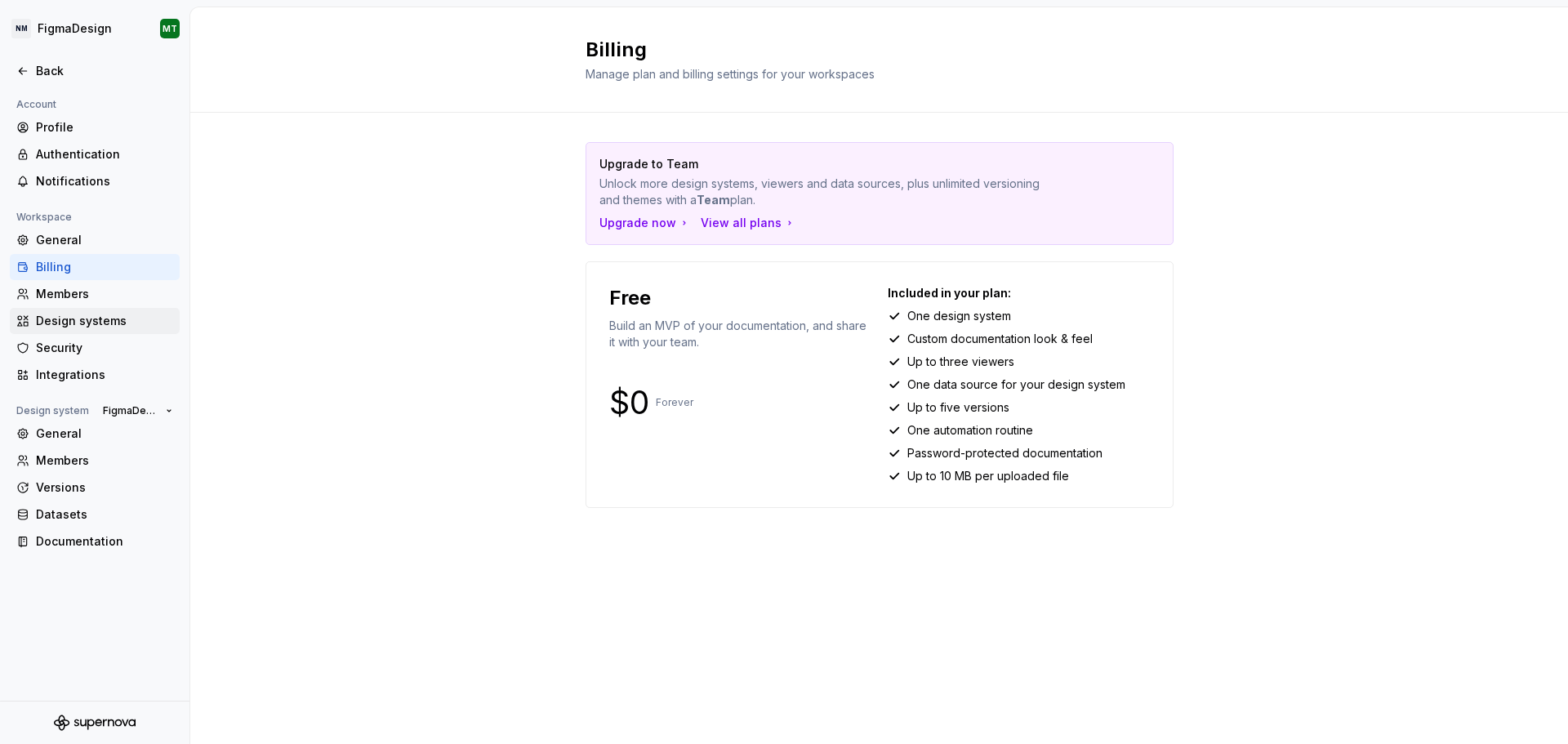
click at [60, 318] on div "Design systems" at bounding box center [105, 320] width 138 height 16
